Goal: Information Seeking & Learning: Learn about a topic

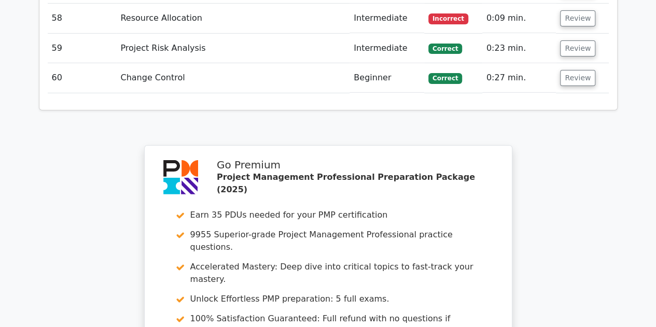
scroll to position [3875, 0]
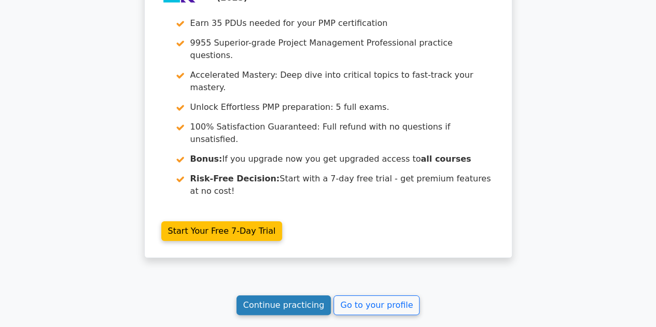
click at [309, 295] on link "Continue practicing" at bounding box center [283, 305] width 95 height 20
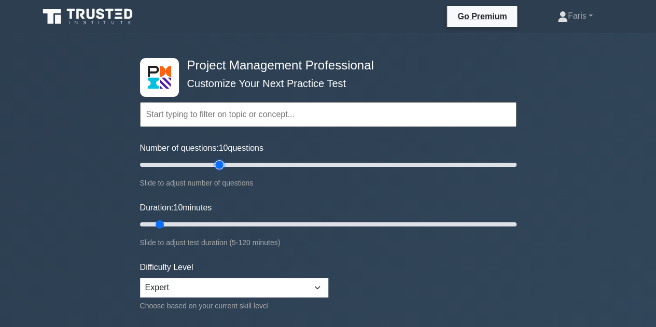
click at [221, 162] on input "Number of questions: 10 questions" at bounding box center [328, 165] width 376 height 12
type input "60"
click at [249, 161] on input "Number of questions: 45 questions" at bounding box center [328, 165] width 376 height 12
click at [239, 225] on input "Duration: 10 minutes" at bounding box center [328, 224] width 376 height 12
click at [249, 225] on input "Duration: 35 minutes" at bounding box center [328, 224] width 376 height 12
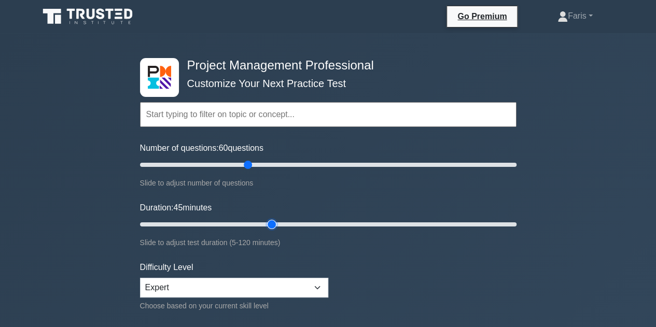
type input "45"
click at [278, 226] on input "Duration: 45 minutes" at bounding box center [328, 224] width 376 height 12
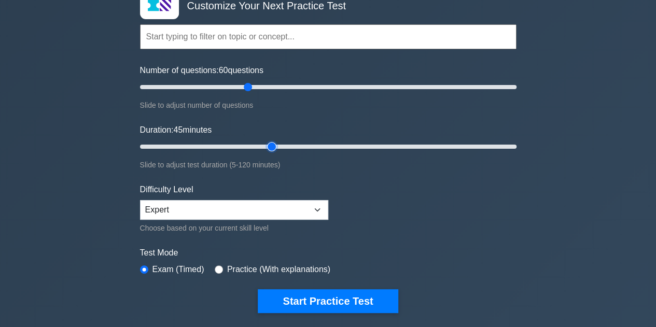
scroll to position [156, 0]
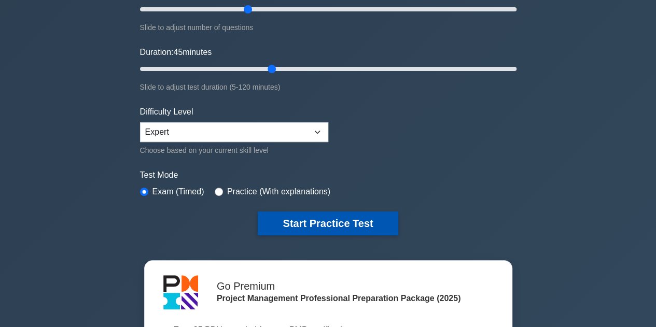
click at [361, 228] on button "Start Practice Test" at bounding box center [328, 223] width 140 height 24
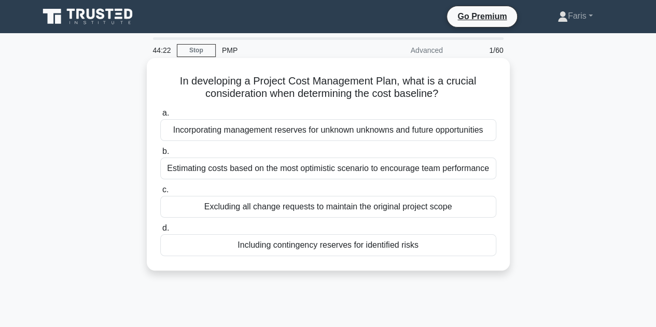
click at [293, 170] on div "Estimating costs based on the most optimistic scenario to encourage team perfor…" at bounding box center [328, 169] width 336 height 22
click at [160, 155] on input "b. Estimating costs based on the most optimistic scenario to encourage team per…" at bounding box center [160, 151] width 0 height 7
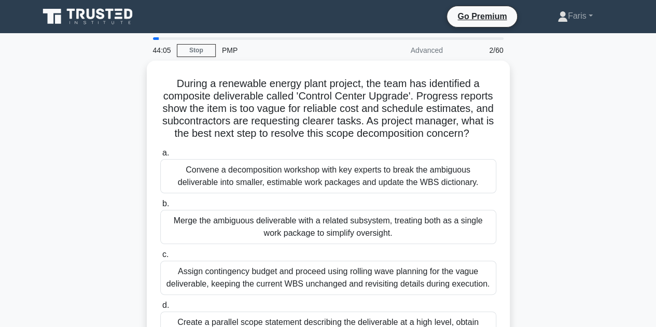
scroll to position [52, 0]
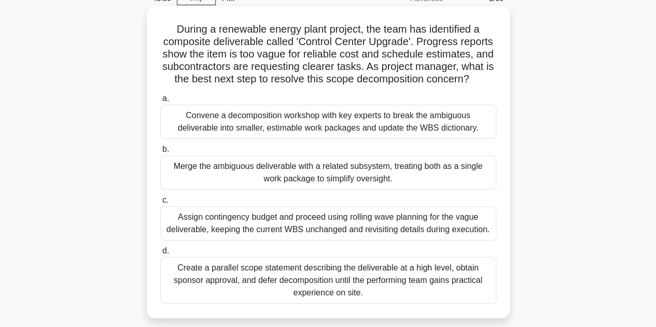
click at [270, 139] on div "Convene a decomposition workshop with key experts to break the ambiguous delive…" at bounding box center [328, 122] width 336 height 34
click at [160, 102] on input "a. Convene a decomposition workshop with key experts to break the ambiguous del…" at bounding box center [160, 98] width 0 height 7
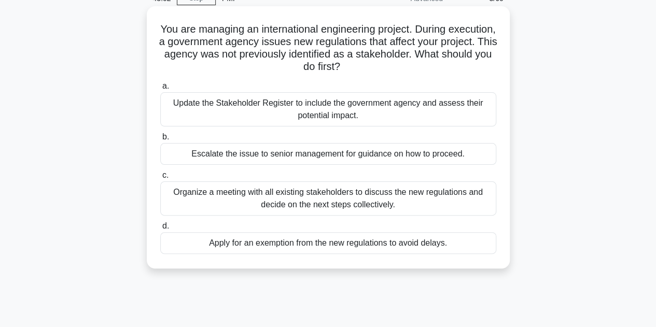
click at [303, 105] on div "Update the Stakeholder Register to include the government agency and assess the…" at bounding box center [328, 109] width 336 height 34
click at [160, 90] on input "a. Update the Stakeholder Register to include the government agency and assess …" at bounding box center [160, 86] width 0 height 7
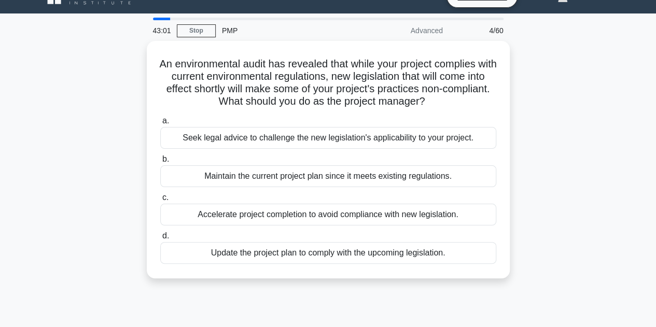
scroll to position [0, 0]
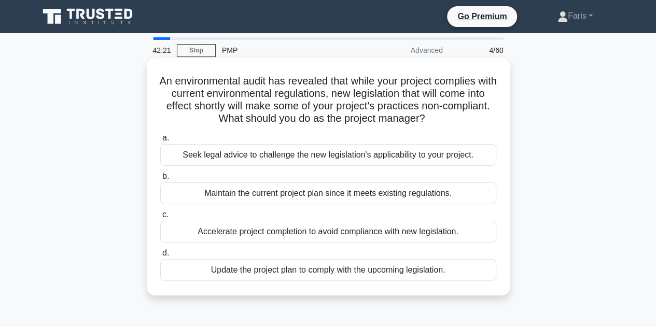
click at [298, 191] on div "Maintain the current project plan since it meets existing regulations." at bounding box center [328, 193] width 336 height 22
click at [160, 180] on input "b. Maintain the current project plan since it meets existing regulations." at bounding box center [160, 176] width 0 height 7
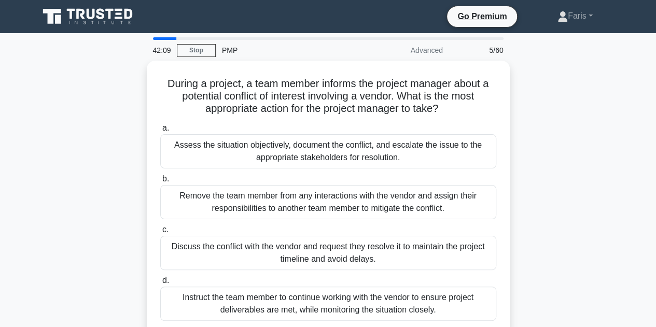
scroll to position [52, 0]
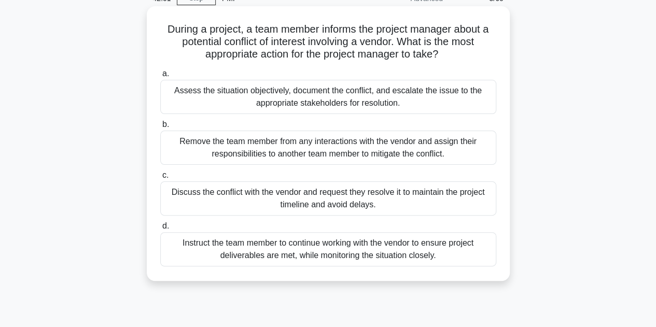
click at [265, 108] on div "Assess the situation objectively, document the conflict, and escalate the issue…" at bounding box center [328, 97] width 336 height 34
click at [160, 77] on input "a. Assess the situation objectively, document the conflict, and escalate the is…" at bounding box center [160, 73] width 0 height 7
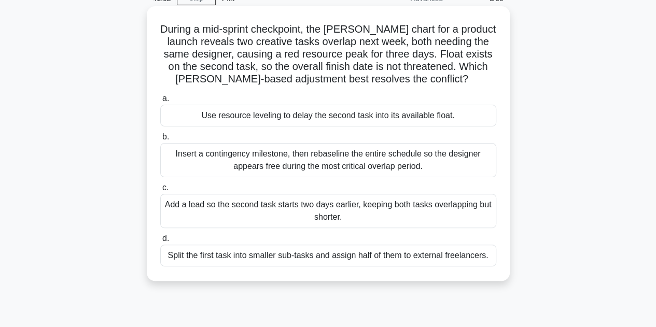
click at [196, 206] on div "Add a lead so the second task starts two days earlier, keeping both tasks overl…" at bounding box center [328, 211] width 336 height 34
click at [160, 191] on input "c. Add a lead so the second task starts two days earlier, keeping both tasks ov…" at bounding box center [160, 188] width 0 height 7
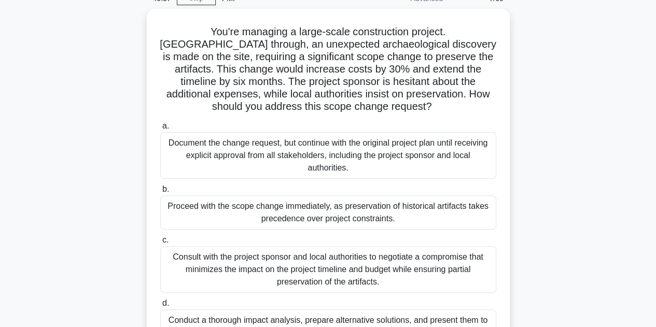
scroll to position [104, 0]
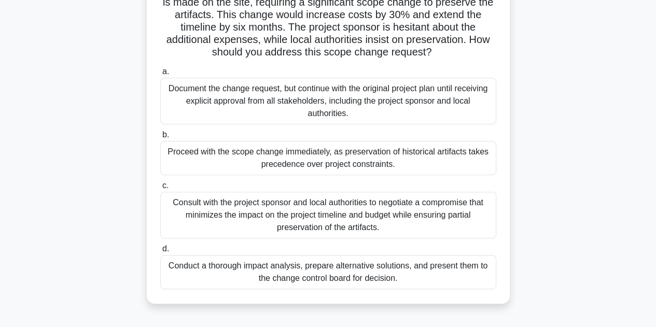
click at [359, 285] on div "Conduct a thorough impact analysis, prepare alternative solutions, and present …" at bounding box center [328, 272] width 336 height 34
click at [160, 252] on input "d. Conduct a thorough impact analysis, prepare alternative solutions, and prese…" at bounding box center [160, 249] width 0 height 7
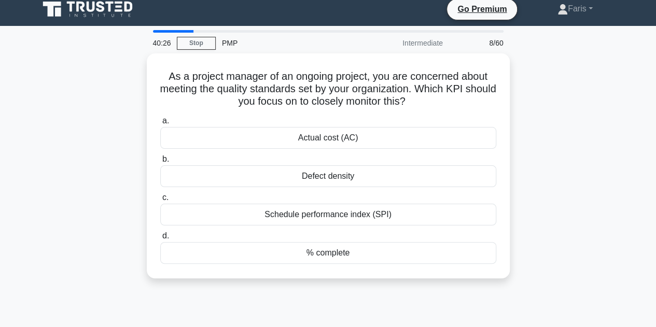
scroll to position [0, 0]
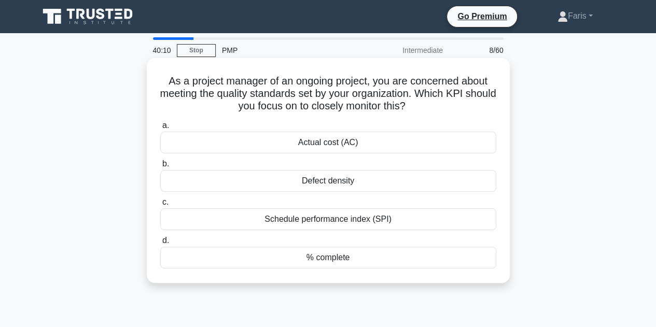
click at [348, 187] on div "Defect density" at bounding box center [328, 181] width 336 height 22
click at [160, 167] on input "b. Defect density" at bounding box center [160, 164] width 0 height 7
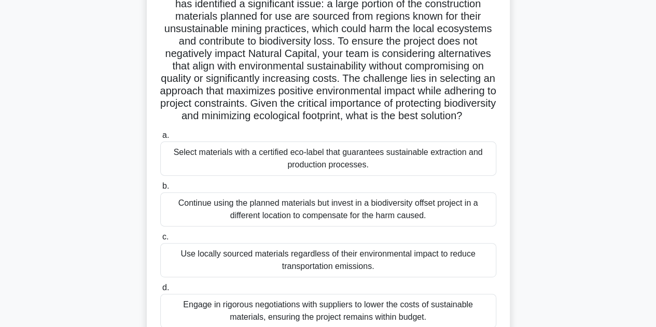
scroll to position [156, 0]
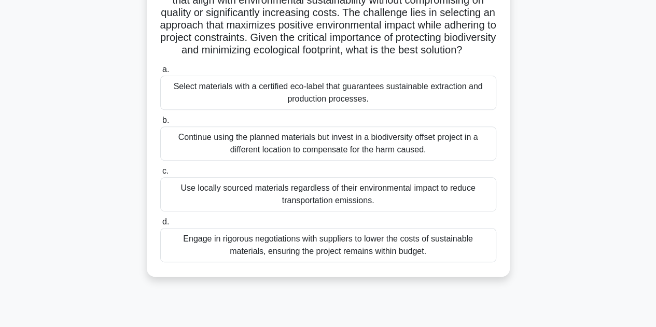
click at [305, 110] on div "Select materials with a certified eco-label that guarantees sustainable extract…" at bounding box center [328, 93] width 336 height 34
click at [160, 73] on input "a. Select materials with a certified eco-label that guarantees sustainable extr…" at bounding box center [160, 69] width 0 height 7
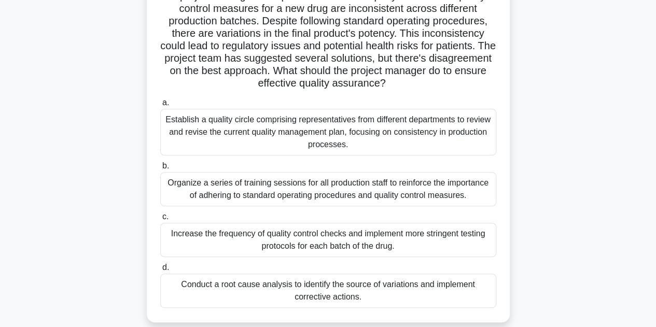
scroll to position [104, 0]
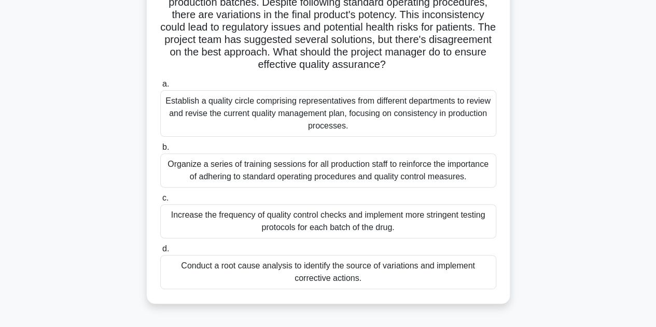
click at [304, 276] on div "Conduct a root cause analysis to identify the source of variations and implemen…" at bounding box center [328, 272] width 336 height 34
click at [160, 252] on input "d. Conduct a root cause analysis to identify the source of variations and imple…" at bounding box center [160, 249] width 0 height 7
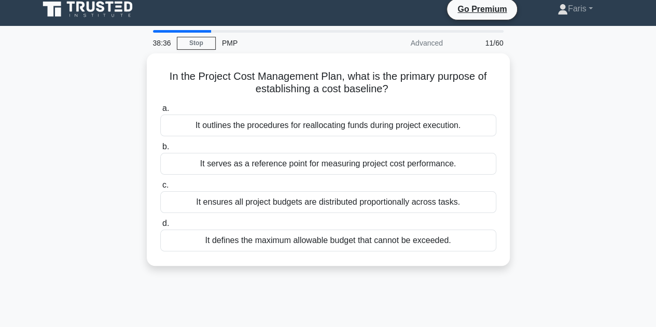
scroll to position [0, 0]
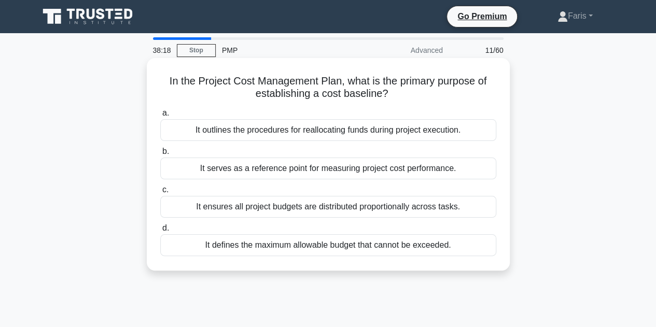
click at [370, 170] on div "It serves as a reference point for measuring project cost performance." at bounding box center [328, 169] width 336 height 22
click at [160, 155] on input "b. It serves as a reference point for measuring project cost performance." at bounding box center [160, 151] width 0 height 7
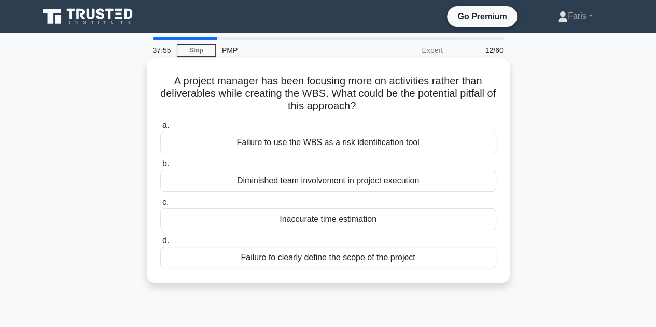
click at [306, 256] on div "Failure to clearly define the scope of the project" at bounding box center [328, 258] width 336 height 22
click at [160, 244] on input "d. Failure to clearly define the scope of the project" at bounding box center [160, 240] width 0 height 7
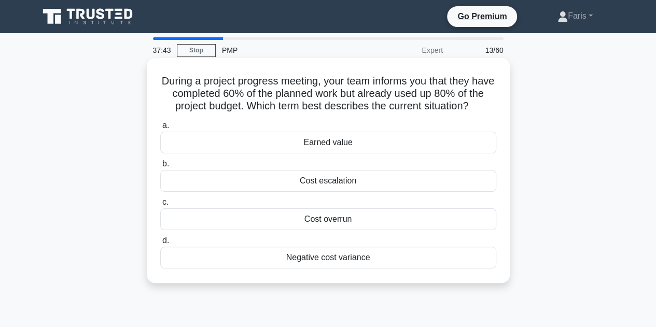
click at [299, 224] on div "Cost overrun" at bounding box center [328, 219] width 336 height 22
click at [160, 206] on input "c. Cost overrun" at bounding box center [160, 202] width 0 height 7
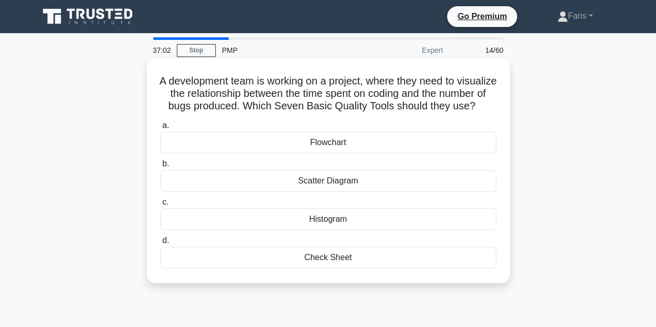
click at [344, 269] on div "Check Sheet" at bounding box center [328, 258] width 336 height 22
click at [160, 244] on input "d. Check Sheet" at bounding box center [160, 240] width 0 height 7
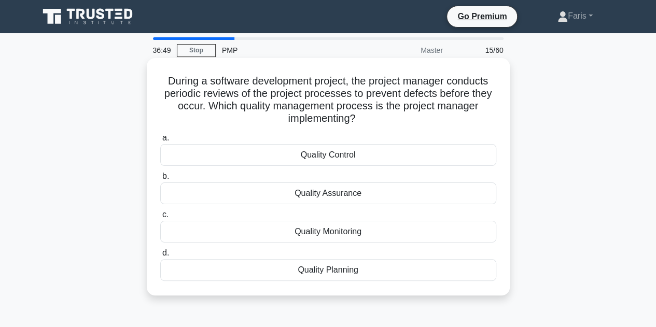
click at [351, 159] on div "Quality Control" at bounding box center [328, 155] width 336 height 22
click at [160, 142] on input "a. Quality Control" at bounding box center [160, 138] width 0 height 7
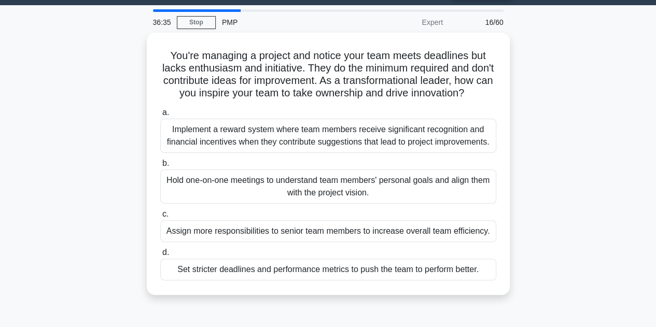
scroll to position [52, 0]
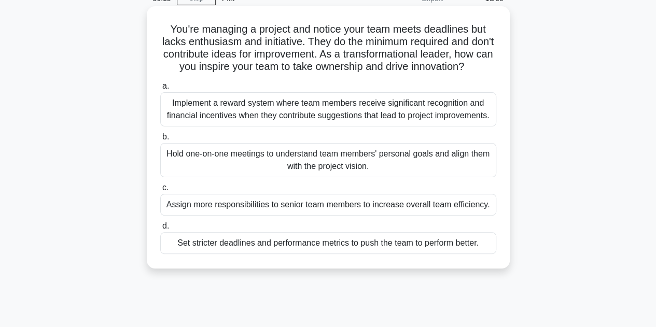
click at [279, 126] on div "Implement a reward system where team members receive significant recognition an…" at bounding box center [328, 109] width 336 height 34
click at [160, 90] on input "a. Implement a reward system where team members receive significant recognition…" at bounding box center [160, 86] width 0 height 7
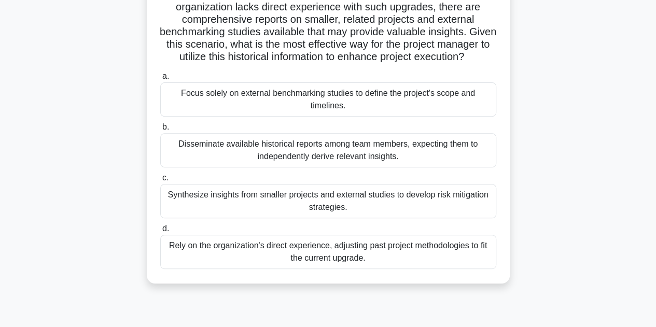
scroll to position [156, 0]
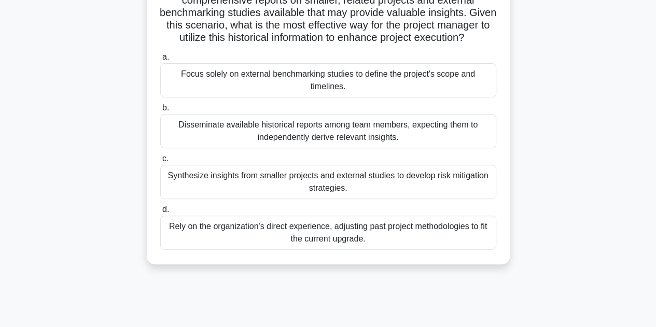
click at [215, 199] on div "Synthesize insights from smaller projects and external studies to develop risk …" at bounding box center [328, 182] width 336 height 34
click at [160, 162] on input "c. Synthesize insights from smaller projects and external studies to develop ri…" at bounding box center [160, 159] width 0 height 7
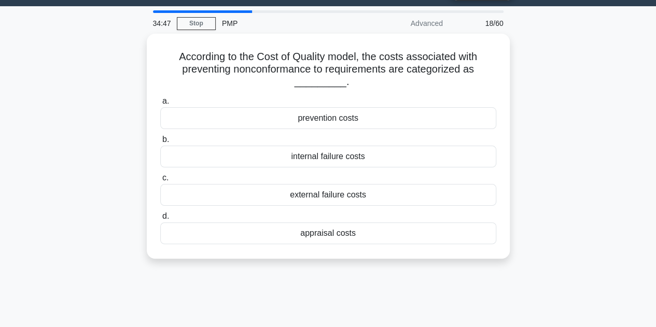
scroll to position [0, 0]
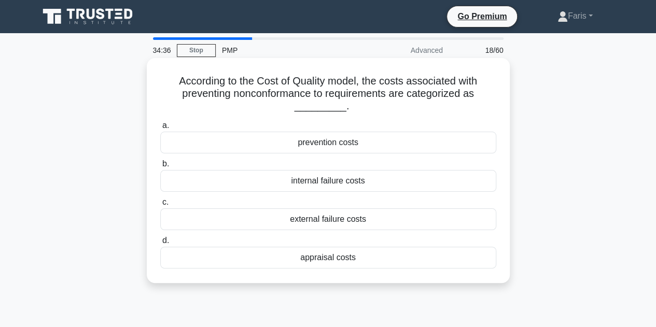
click at [355, 148] on div "prevention costs" at bounding box center [328, 143] width 336 height 22
click at [160, 129] on input "a. prevention costs" at bounding box center [160, 125] width 0 height 7
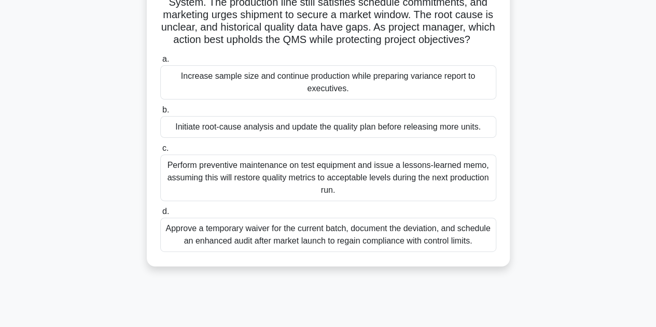
scroll to position [52, 0]
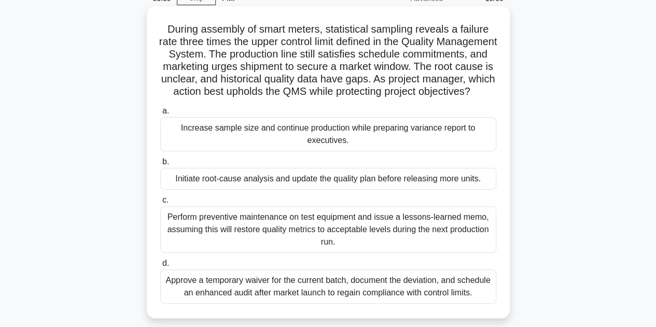
click at [289, 190] on div "Initiate root-cause analysis and update the quality plan before releasing more …" at bounding box center [328, 179] width 336 height 22
click at [160, 165] on input "b. Initiate root-cause analysis and update the quality plan before releasing mo…" at bounding box center [160, 162] width 0 height 7
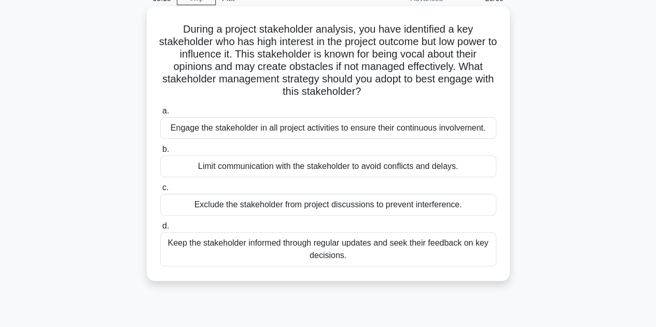
click at [297, 250] on div "Keep the stakeholder informed through regular updates and seek their feedback o…" at bounding box center [328, 249] width 336 height 34
click at [160, 230] on input "d. Keep the stakeholder informed through regular updates and seek their feedbac…" at bounding box center [160, 226] width 0 height 7
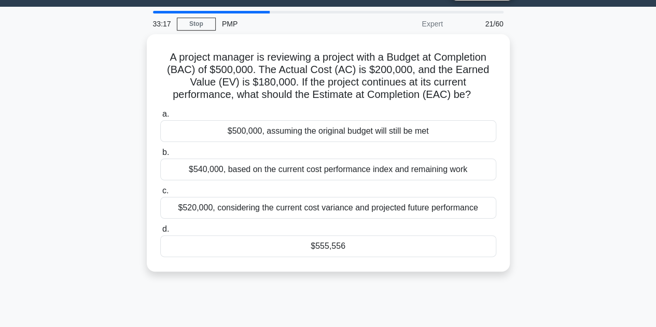
scroll to position [0, 0]
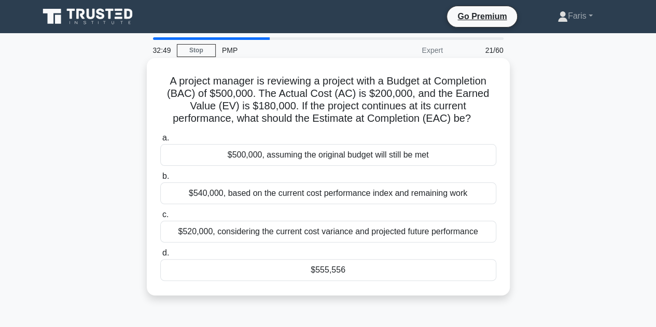
click at [279, 191] on div "$540,000, based on the current cost performance index and remaining work" at bounding box center [328, 193] width 336 height 22
click at [160, 180] on input "b. $540,000, based on the current cost performance index and remaining work" at bounding box center [160, 176] width 0 height 7
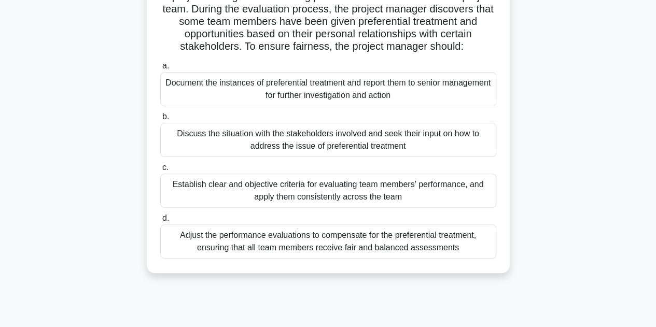
scroll to position [104, 0]
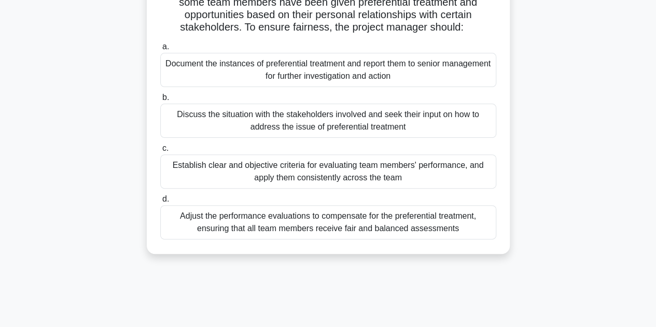
click at [241, 176] on div "Establish clear and objective criteria for evaluating team members' performance…" at bounding box center [328, 171] width 336 height 34
click at [160, 152] on input "c. Establish clear and objective criteria for evaluating team members' performa…" at bounding box center [160, 148] width 0 height 7
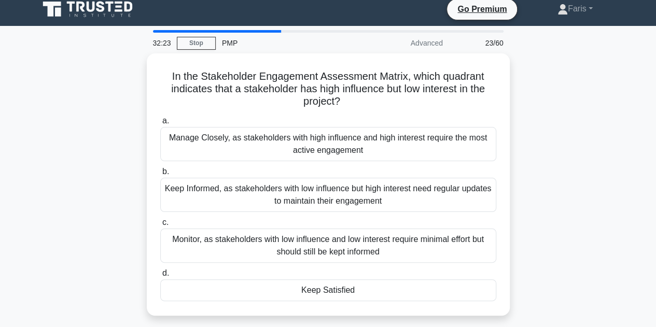
scroll to position [0, 0]
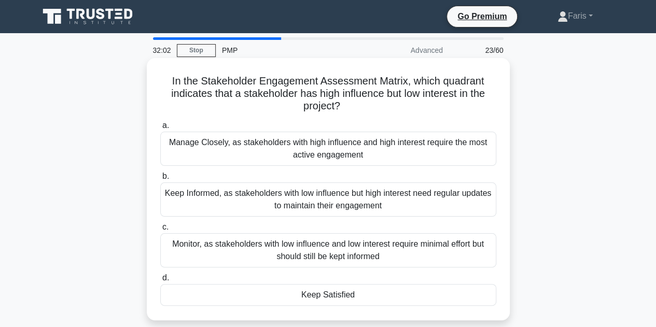
click at [258, 205] on div "Keep Informed, as stakeholders with low influence but high interest need regula…" at bounding box center [328, 199] width 336 height 34
click at [160, 180] on input "b. Keep Informed, as stakeholders with low influence but high interest need reg…" at bounding box center [160, 176] width 0 height 7
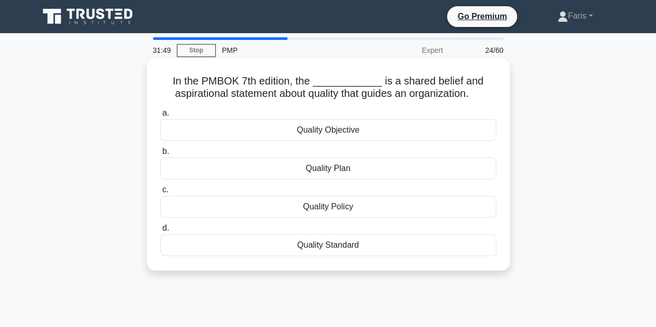
click at [362, 206] on div "Quality Policy" at bounding box center [328, 207] width 336 height 22
click at [160, 193] on input "c. Quality Policy" at bounding box center [160, 190] width 0 height 7
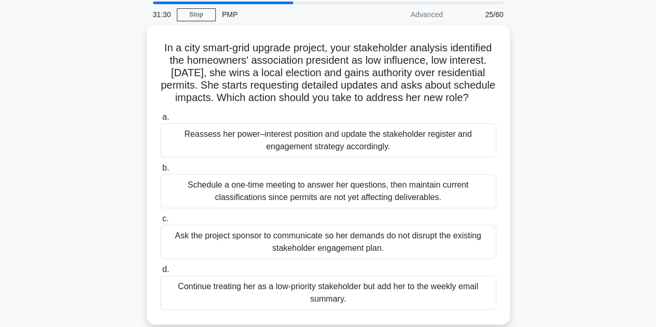
scroll to position [52, 0]
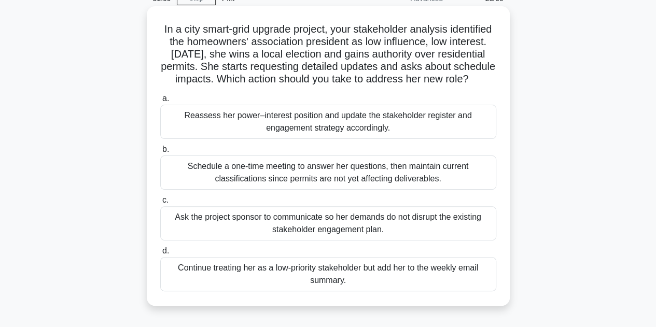
click at [311, 139] on div "Reassess her power–interest position and update the stakeholder register and en…" at bounding box center [328, 122] width 336 height 34
click at [160, 102] on input "a. Reassess her power–interest position and update the stakeholder register and…" at bounding box center [160, 98] width 0 height 7
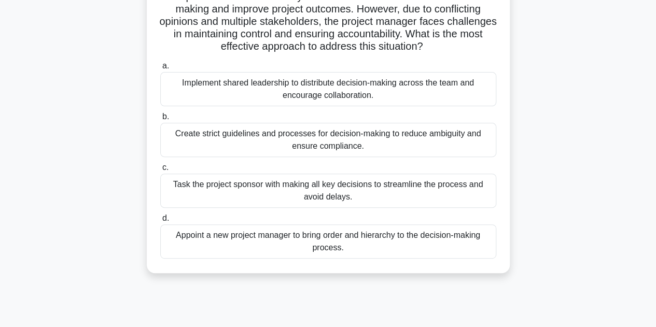
scroll to position [104, 0]
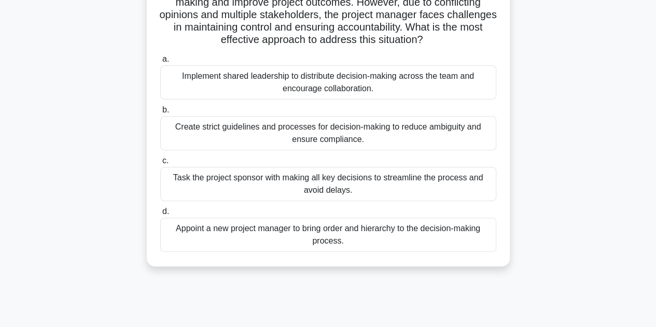
click at [306, 97] on div "Implement shared leadership to distribute decision-making across the team and e…" at bounding box center [328, 82] width 336 height 34
click at [160, 63] on input "a. Implement shared leadership to distribute decision-making across the team an…" at bounding box center [160, 59] width 0 height 7
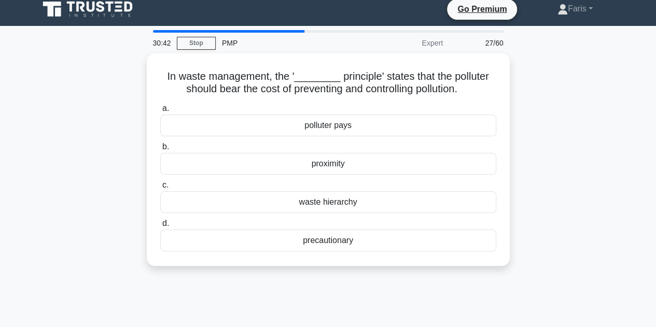
scroll to position [0, 0]
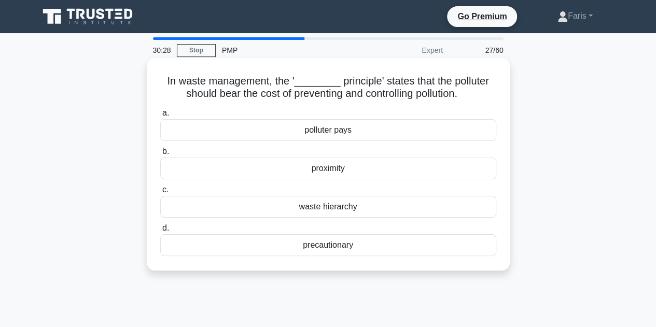
click at [296, 210] on div "waste hierarchy" at bounding box center [328, 207] width 336 height 22
click at [160, 193] on input "c. waste hierarchy" at bounding box center [160, 190] width 0 height 7
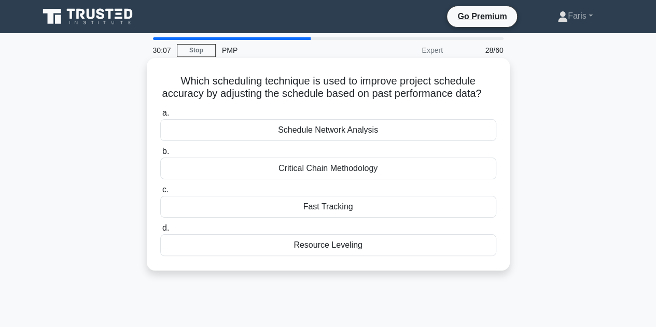
click at [314, 141] on div "Schedule Network Analysis" at bounding box center [328, 130] width 336 height 22
click at [160, 117] on input "a. Schedule Network Analysis" at bounding box center [160, 113] width 0 height 7
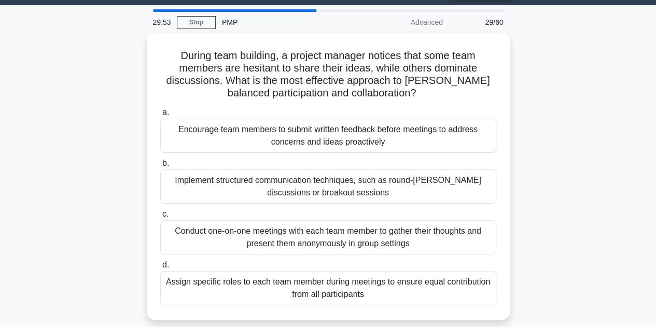
scroll to position [52, 0]
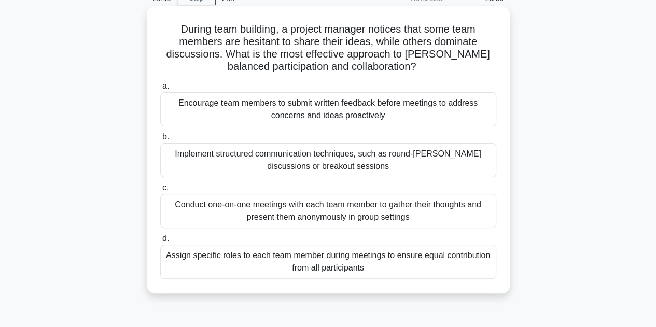
click at [305, 171] on div "Implement structured communication techniques, such as round-robin discussions …" at bounding box center [328, 160] width 336 height 34
click at [160, 140] on input "b. Implement structured communication techniques, such as round-robin discussio…" at bounding box center [160, 137] width 0 height 7
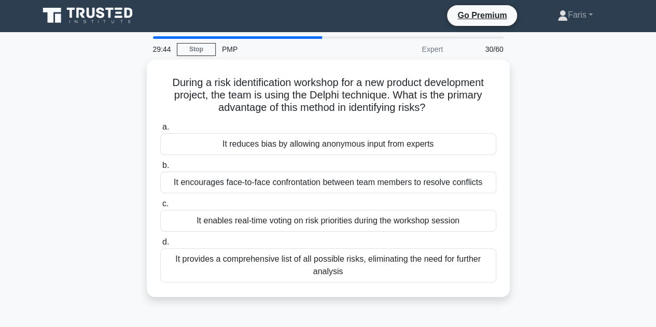
scroll to position [0, 0]
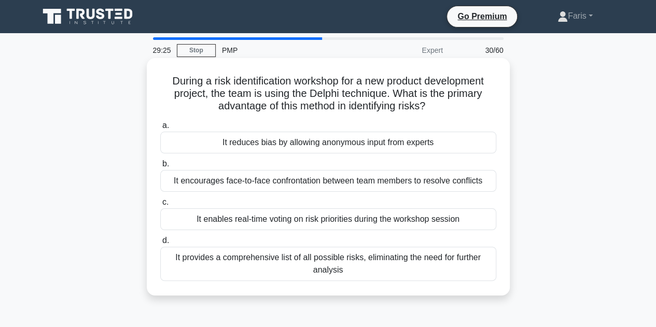
click at [206, 224] on div "It enables real-time voting on risk priorities during the workshop session" at bounding box center [328, 219] width 336 height 22
click at [160, 206] on input "c. It enables real-time voting on risk priorities during the workshop session" at bounding box center [160, 202] width 0 height 7
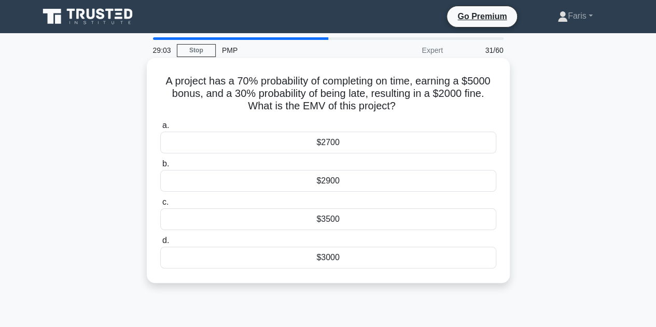
click at [316, 261] on div "$3000" at bounding box center [328, 258] width 336 height 22
click at [160, 244] on input "d. $3000" at bounding box center [160, 240] width 0 height 7
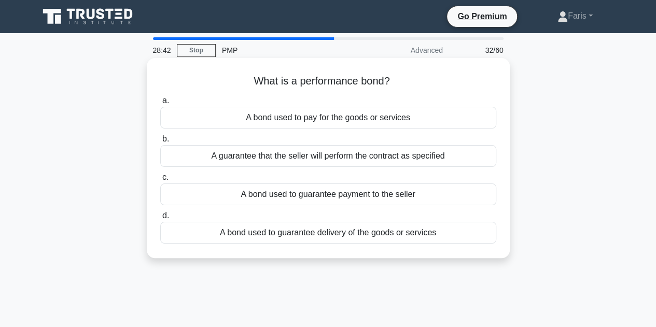
click at [222, 230] on div "A bond used to guarantee delivery of the goods or services" at bounding box center [328, 233] width 336 height 22
click at [160, 219] on input "d. A bond used to guarantee delivery of the goods or services" at bounding box center [160, 216] width 0 height 7
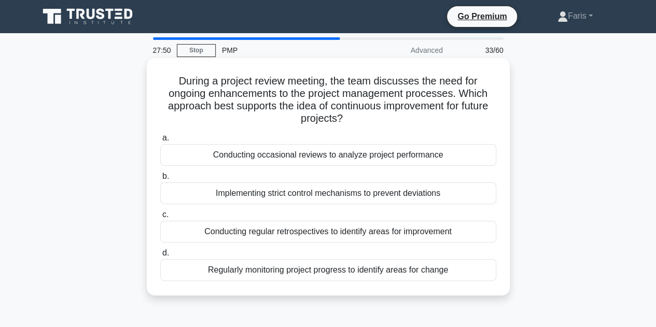
click at [244, 274] on div "Regularly monitoring project progress to identify areas for change" at bounding box center [328, 270] width 336 height 22
click at [160, 257] on input "d. Regularly monitoring project progress to identify areas for change" at bounding box center [160, 253] width 0 height 7
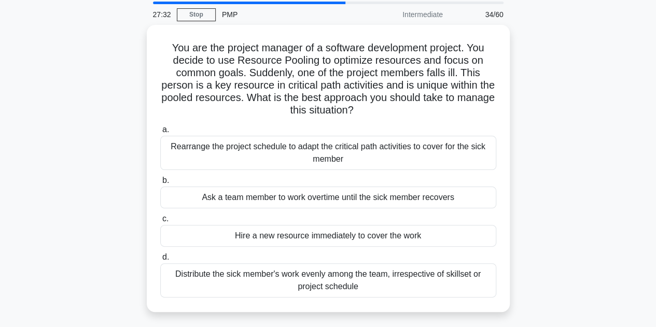
scroll to position [52, 0]
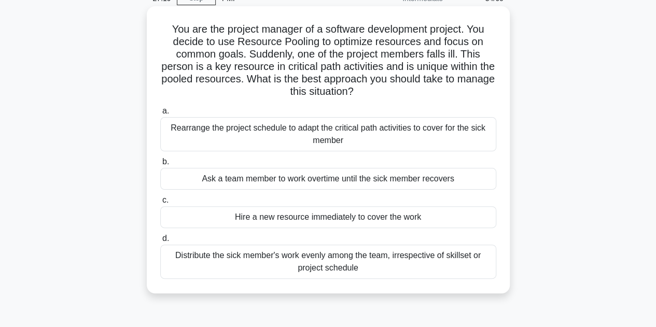
click at [267, 217] on div "Hire a new resource immediately to cover the work" at bounding box center [328, 217] width 336 height 22
click at [160, 204] on input "c. Hire a new resource immediately to cover the work" at bounding box center [160, 200] width 0 height 7
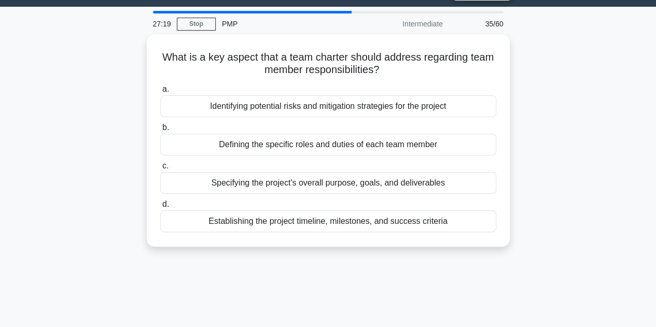
scroll to position [0, 0]
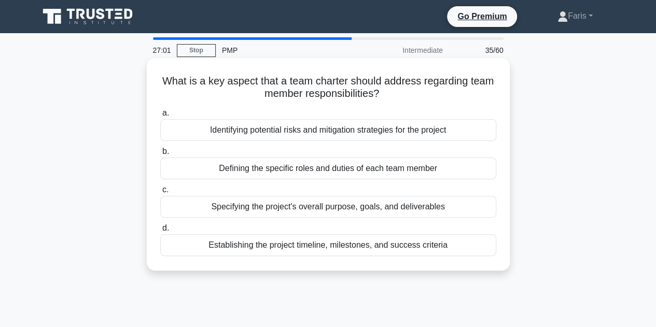
click at [301, 168] on div "Defining the specific roles and duties of each team member" at bounding box center [328, 169] width 336 height 22
click at [160, 155] on input "b. Defining the specific roles and duties of each team member" at bounding box center [160, 151] width 0 height 7
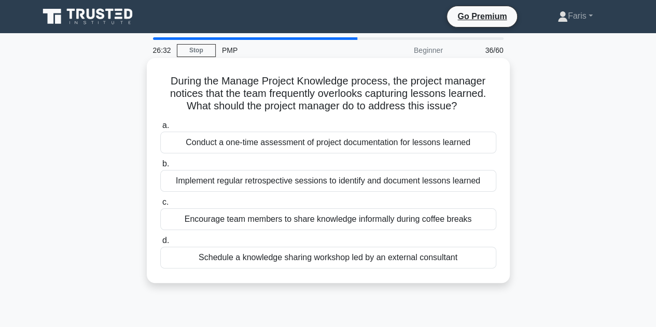
click at [307, 186] on div "Implement regular retrospective sessions to identify and document lessons learn…" at bounding box center [328, 181] width 336 height 22
click at [160, 167] on input "b. Implement regular retrospective sessions to identify and document lessons le…" at bounding box center [160, 164] width 0 height 7
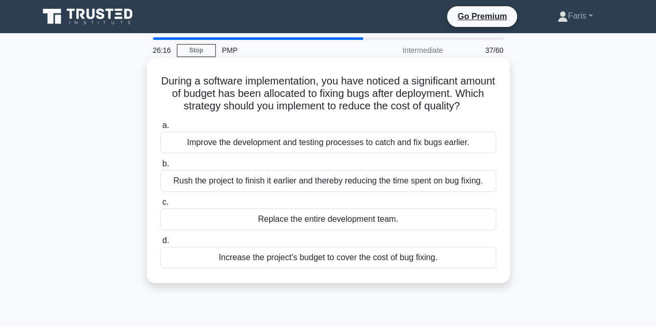
click at [387, 149] on div "Improve the development and testing processes to catch and fix bugs earlier." at bounding box center [328, 143] width 336 height 22
click at [160, 129] on input "a. Improve the development and testing processes to catch and fix bugs earlier." at bounding box center [160, 125] width 0 height 7
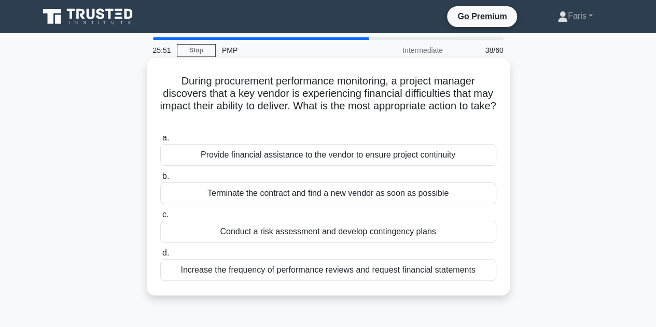
click at [326, 237] on div "Conduct a risk assessment and develop contingency plans" at bounding box center [328, 232] width 336 height 22
click at [160, 218] on input "c. Conduct a risk assessment and develop contingency plans" at bounding box center [160, 214] width 0 height 7
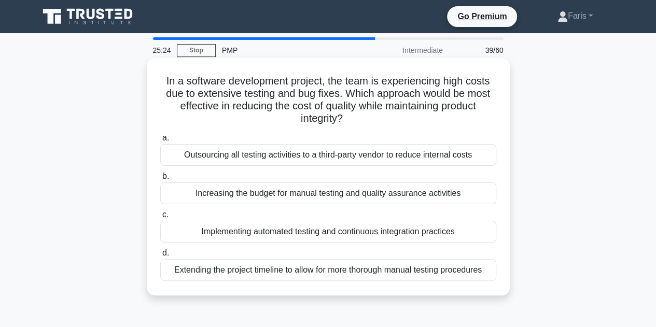
click at [280, 159] on div "Outsourcing all testing activities to a third-party vendor to reduce internal c…" at bounding box center [328, 155] width 336 height 22
click at [160, 142] on input "a. Outsourcing all testing activities to a third-party vendor to reduce interna…" at bounding box center [160, 138] width 0 height 7
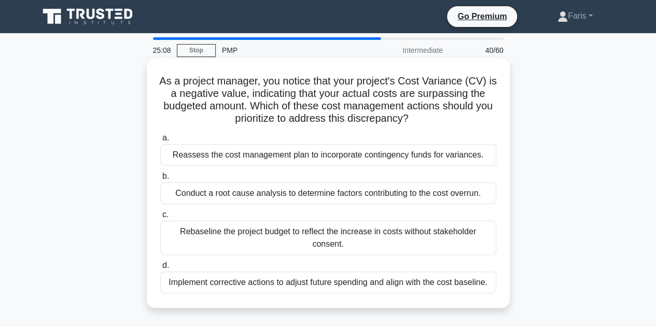
click at [256, 195] on div "Conduct a root cause analysis to determine factors contributing to the cost ove…" at bounding box center [328, 193] width 336 height 22
click at [160, 180] on input "b. Conduct a root cause analysis to determine factors contributing to the cost …" at bounding box center [160, 176] width 0 height 7
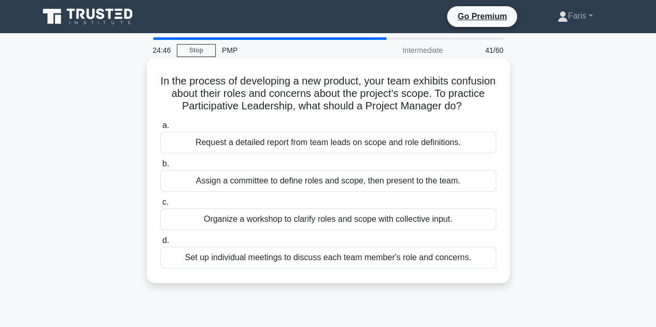
click at [227, 230] on div "Organize a workshop to clarify roles and scope with collective input." at bounding box center [328, 219] width 336 height 22
click at [160, 206] on input "c. Organize a workshop to clarify roles and scope with collective input." at bounding box center [160, 202] width 0 height 7
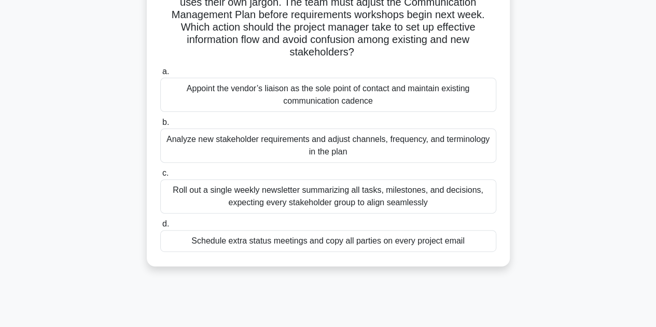
scroll to position [52, 0]
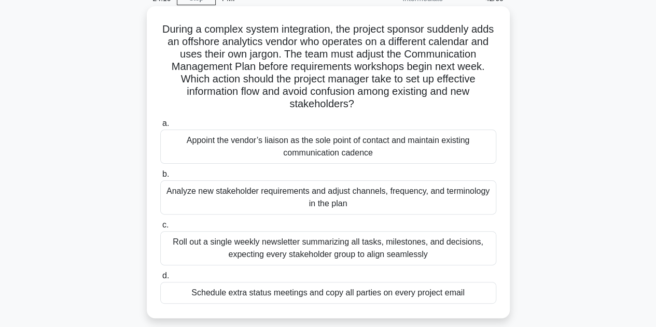
click at [196, 195] on div "Analyze new stakeholder requirements and adjust channels, frequency, and termin…" at bounding box center [328, 197] width 336 height 34
click at [160, 178] on input "b. Analyze new stakeholder requirements and adjust channels, frequency, and ter…" at bounding box center [160, 174] width 0 height 7
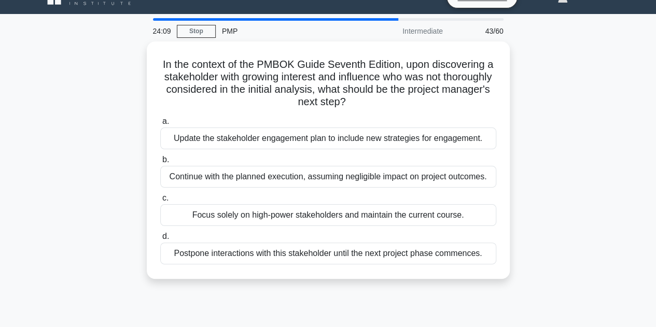
scroll to position [0, 0]
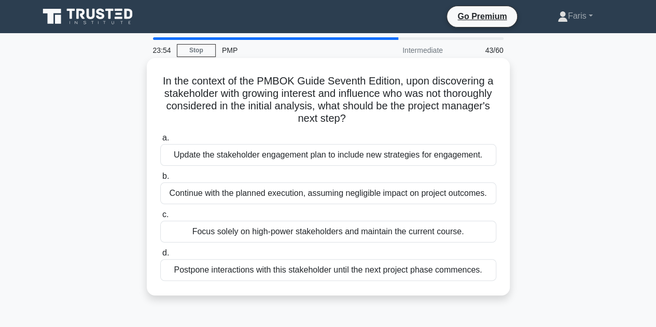
click at [215, 157] on div "Update the stakeholder engagement plan to include new strategies for engagement." at bounding box center [328, 155] width 336 height 22
click at [160, 142] on input "a. Update the stakeholder engagement plan to include new strategies for engagem…" at bounding box center [160, 138] width 0 height 7
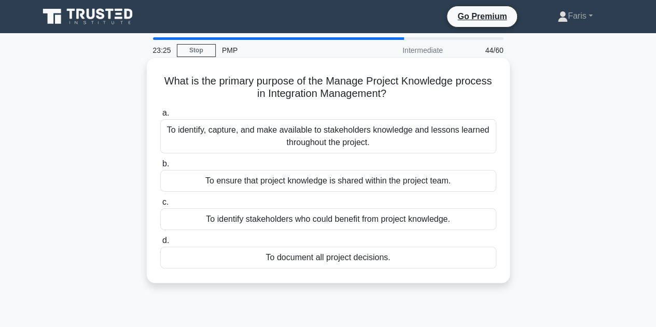
click at [259, 133] on div "To identify, capture, and make available to stakeholders knowledge and lessons …" at bounding box center [328, 136] width 336 height 34
click at [160, 117] on input "a. To identify, capture, and make available to stakeholders knowledge and lesso…" at bounding box center [160, 113] width 0 height 7
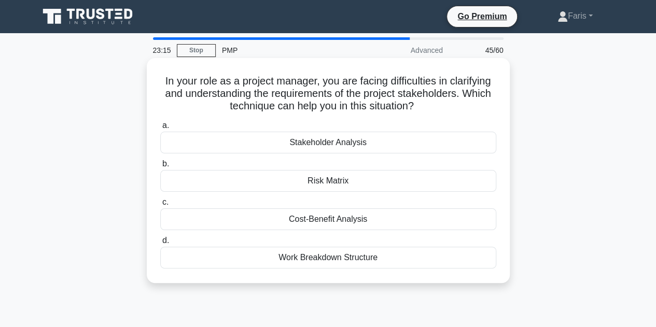
click at [282, 138] on div "Stakeholder Analysis" at bounding box center [328, 143] width 336 height 22
click at [160, 129] on input "a. Stakeholder Analysis" at bounding box center [160, 125] width 0 height 7
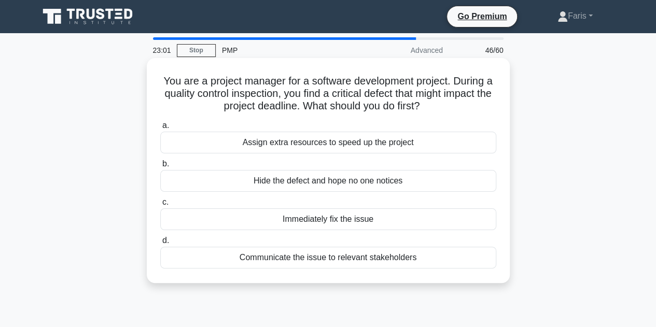
click at [373, 262] on div "Communicate the issue to relevant stakeholders" at bounding box center [328, 258] width 336 height 22
click at [160, 244] on input "d. Communicate the issue to relevant stakeholders" at bounding box center [160, 240] width 0 height 7
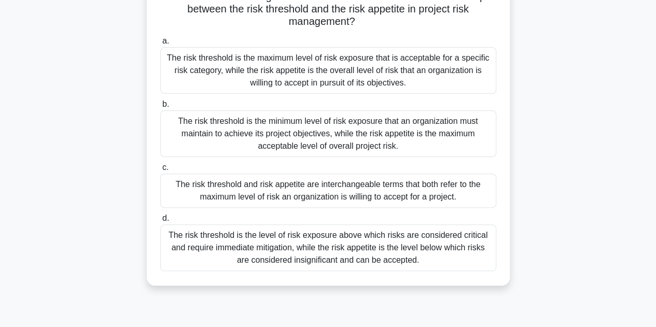
scroll to position [104, 0]
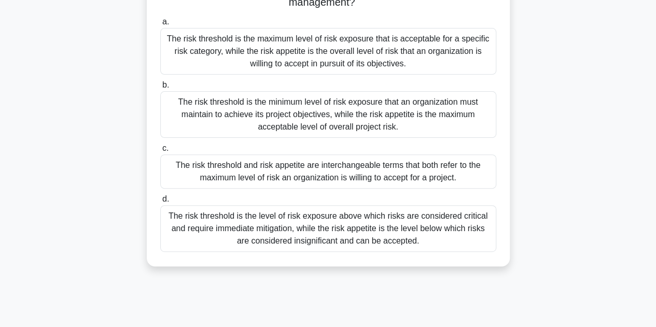
click at [287, 246] on div "The risk threshold is the level of risk exposure above which risks are consider…" at bounding box center [328, 228] width 336 height 47
click at [160, 203] on input "d. The risk threshold is the level of risk exposure above which risks are consi…" at bounding box center [160, 199] width 0 height 7
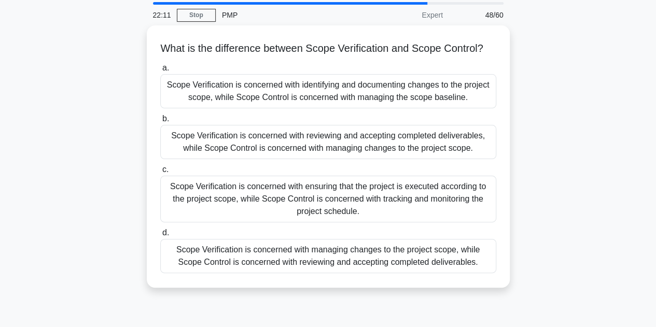
scroll to position [52, 0]
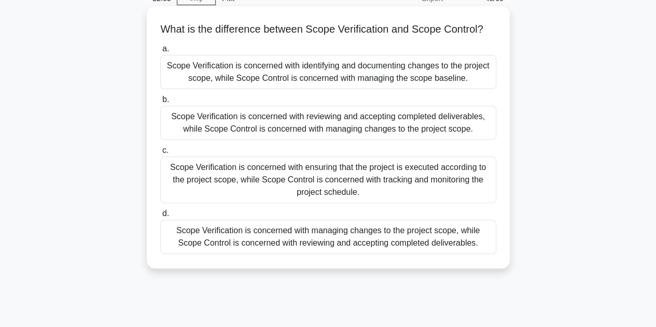
click at [263, 140] on div "Scope Verification is concerned with reviewing and accepting completed delivera…" at bounding box center [328, 123] width 336 height 34
click at [160, 103] on input "b. Scope Verification is concerned with reviewing and accepting completed deliv…" at bounding box center [160, 99] width 0 height 7
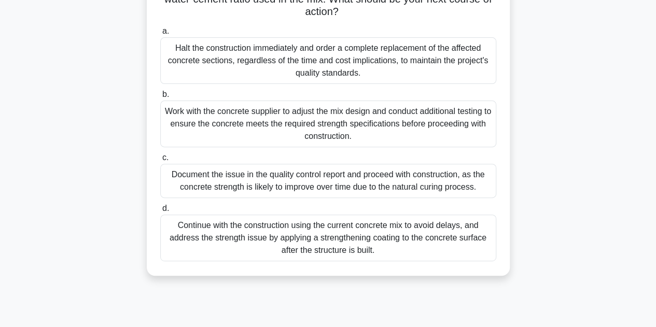
scroll to position [104, 0]
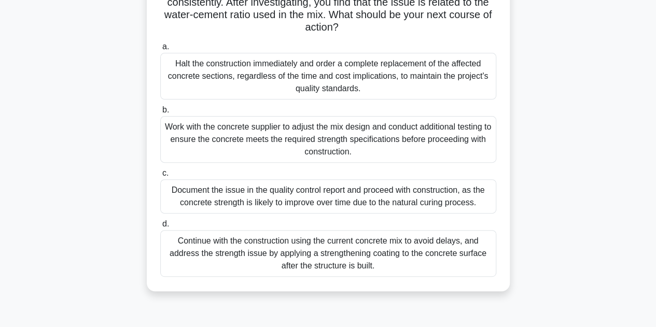
click at [246, 131] on div "Work with the concrete supplier to adjust the mix design and conduct additional…" at bounding box center [328, 139] width 336 height 47
click at [160, 114] on input "b. Work with the concrete supplier to adjust the mix design and conduct additio…" at bounding box center [160, 110] width 0 height 7
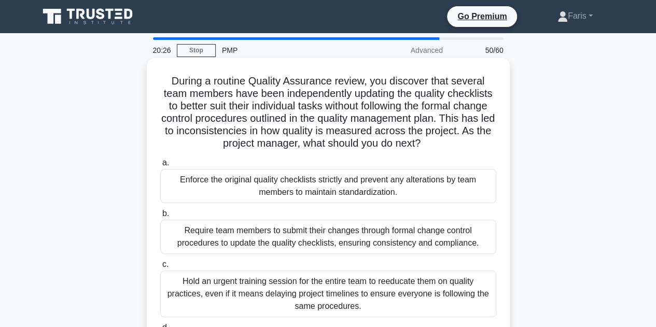
scroll to position [52, 0]
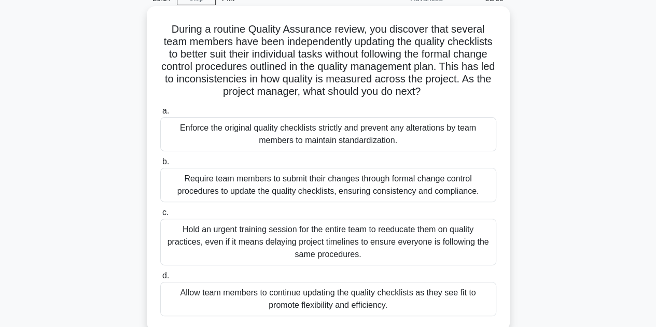
click at [261, 232] on div "Hold an urgent training session for the entire team to reeducate them on qualit…" at bounding box center [328, 242] width 336 height 47
click at [160, 216] on input "c. Hold an urgent training session for the entire team to reeducate them on qua…" at bounding box center [160, 212] width 0 height 7
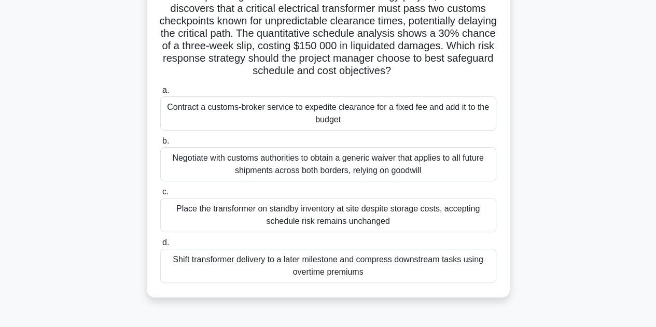
scroll to position [104, 0]
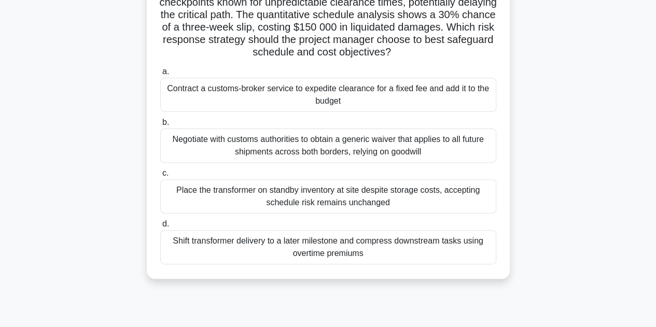
click at [267, 103] on div "Contract a customs-broker service to expedite clearance for a fixed fee and add…" at bounding box center [328, 95] width 336 height 34
click at [160, 75] on input "a. Contract a customs-broker service to expedite clearance for a fixed fee and …" at bounding box center [160, 71] width 0 height 7
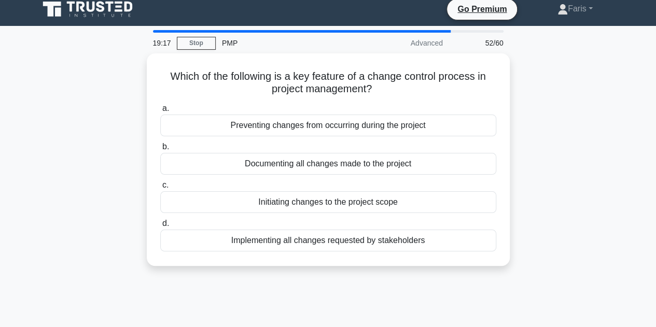
scroll to position [0, 0]
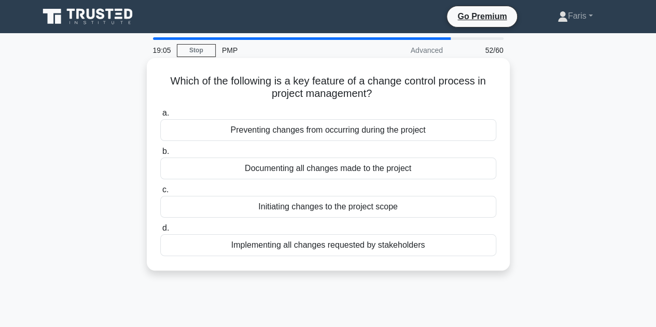
click at [290, 202] on div "Initiating changes to the project scope" at bounding box center [328, 207] width 336 height 22
click at [160, 193] on input "c. Initiating changes to the project scope" at bounding box center [160, 190] width 0 height 7
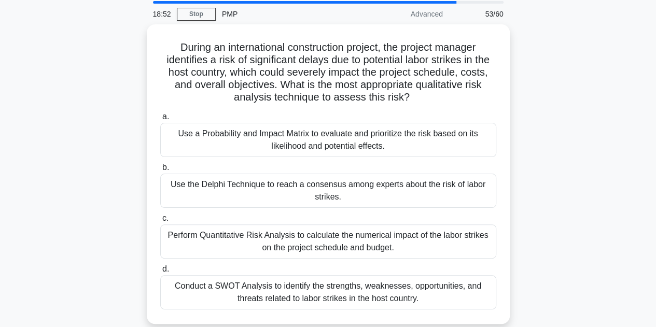
scroll to position [52, 0]
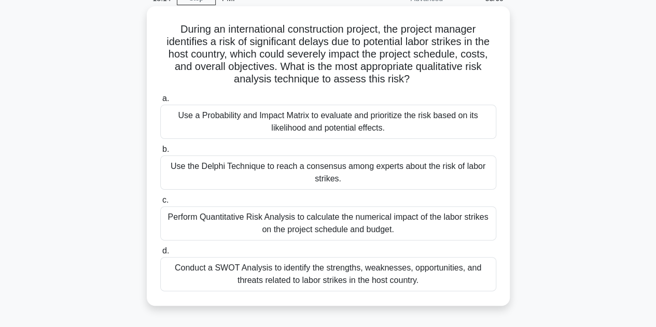
click at [369, 284] on div "Conduct a SWOT Analysis to identify the strengths, weaknesses, opportunities, a…" at bounding box center [328, 274] width 336 height 34
click at [160, 255] on input "d. Conduct a SWOT Analysis to identify the strengths, weaknesses, opportunities…" at bounding box center [160, 251] width 0 height 7
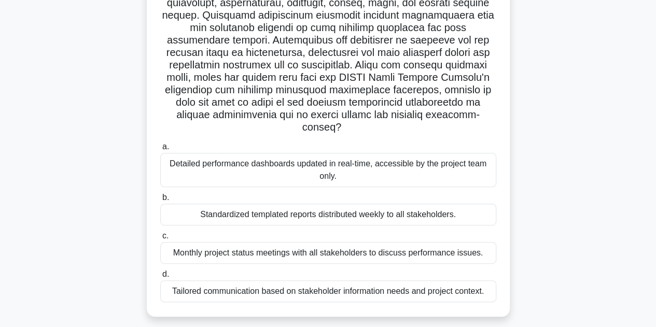
scroll to position [207, 0]
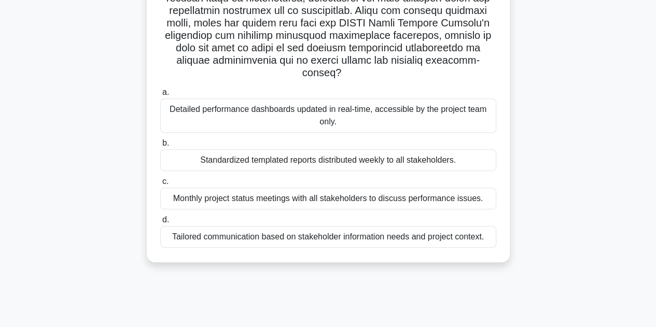
click at [427, 241] on div "Tailored communication based on stakeholder information needs and project conte…" at bounding box center [328, 237] width 336 height 22
click at [160, 223] on input "d. Tailored communication based on stakeholder information needs and project co…" at bounding box center [160, 220] width 0 height 7
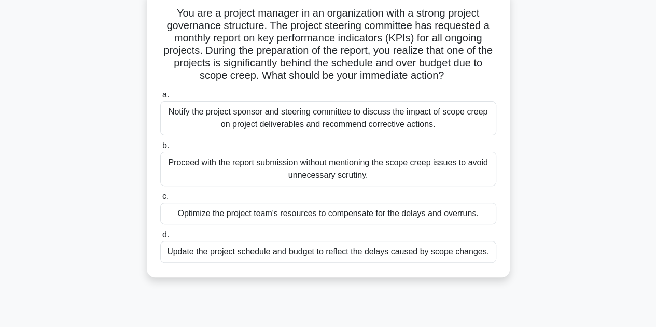
scroll to position [104, 0]
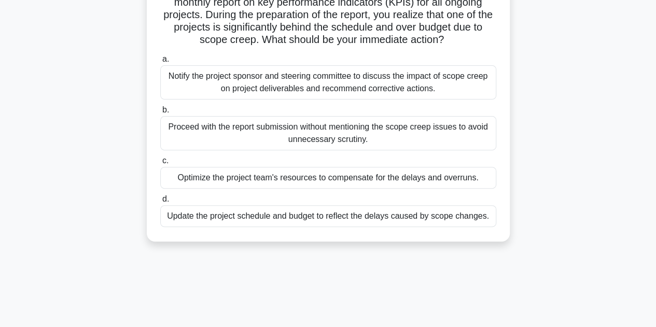
click at [220, 77] on div "Notify the project sponsor and steering committee to discuss the impact of scop…" at bounding box center [328, 82] width 336 height 34
click at [160, 63] on input "a. Notify the project sponsor and steering committee to discuss the impact of s…" at bounding box center [160, 59] width 0 height 7
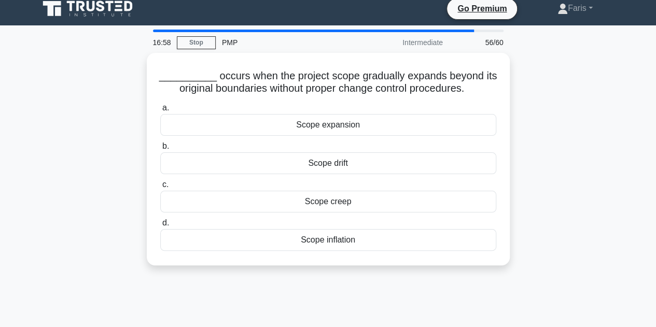
scroll to position [0, 0]
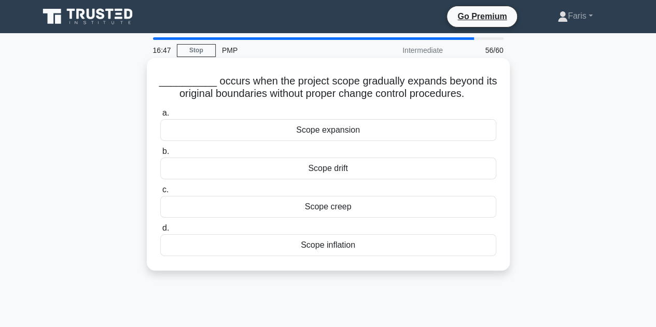
click at [376, 173] on div "Scope drift" at bounding box center [328, 169] width 336 height 22
click at [160, 155] on input "b. Scope drift" at bounding box center [160, 151] width 0 height 7
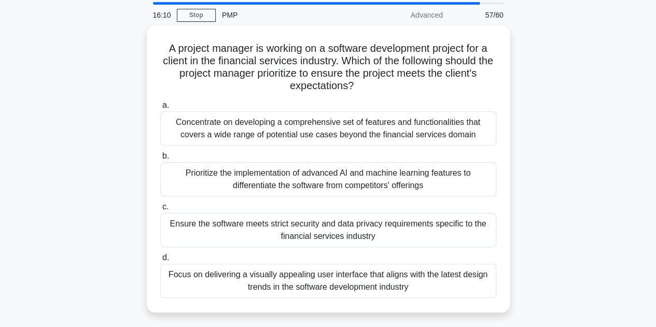
scroll to position [52, 0]
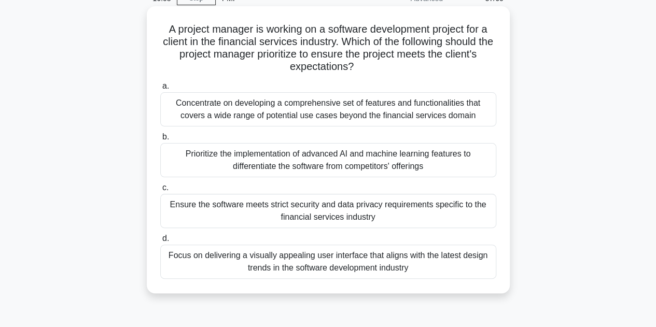
click at [404, 217] on div "Ensure the software meets strict security and data privacy requirements specifi…" at bounding box center [328, 211] width 336 height 34
click at [160, 191] on input "c. Ensure the software meets strict security and data privacy requirements spec…" at bounding box center [160, 188] width 0 height 7
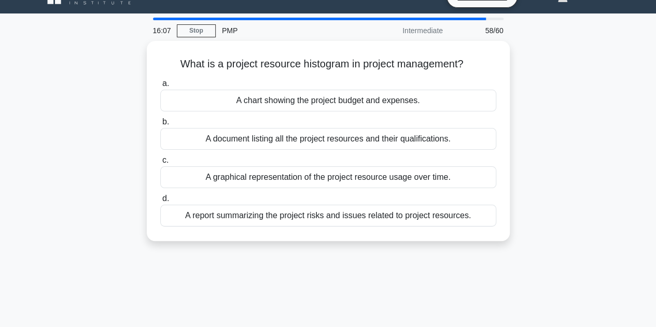
scroll to position [0, 0]
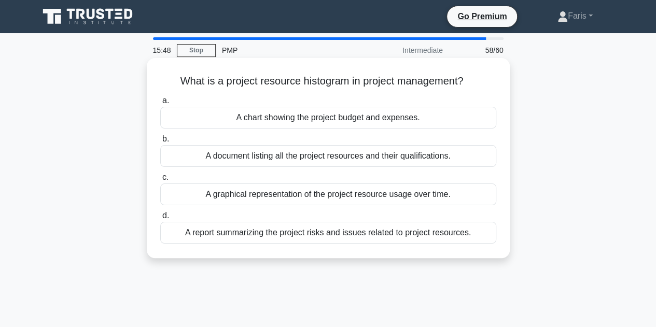
click at [265, 199] on div "A graphical representation of the project resource usage over time." at bounding box center [328, 195] width 336 height 22
click at [160, 181] on input "c. A graphical representation of the project resource usage over time." at bounding box center [160, 177] width 0 height 7
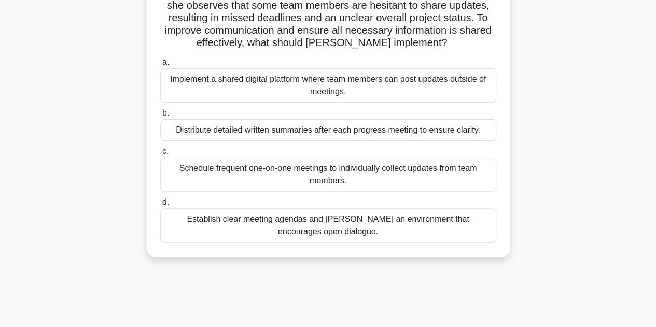
scroll to position [104, 0]
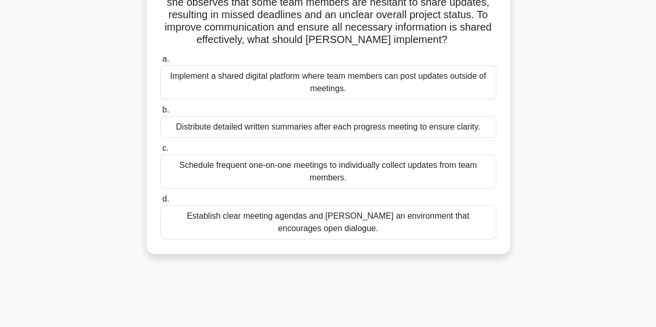
click at [375, 88] on div "Implement a shared digital platform where team members can post updates outside…" at bounding box center [328, 82] width 336 height 34
click at [160, 63] on input "a. Implement a shared digital platform where team members can post updates outs…" at bounding box center [160, 59] width 0 height 7
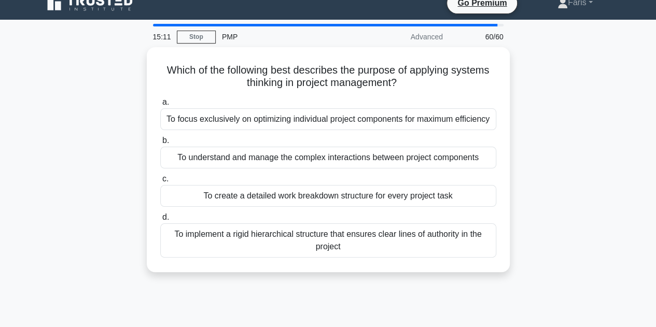
scroll to position [0, 0]
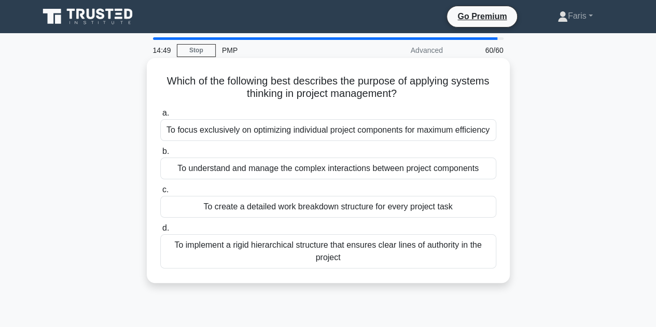
click at [248, 174] on div "To understand and manage the complex interactions between project components" at bounding box center [328, 169] width 336 height 22
click at [160, 155] on input "b. To understand and manage the complex interactions between project components" at bounding box center [160, 151] width 0 height 7
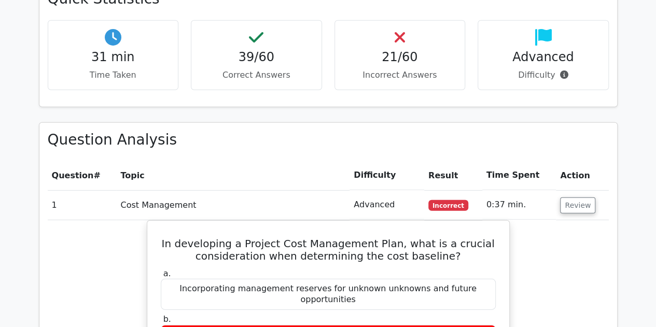
scroll to position [1503, 0]
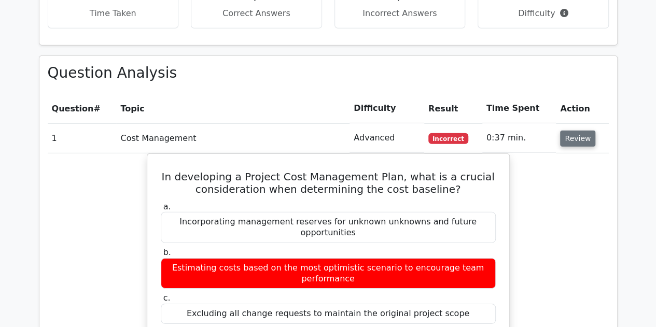
click at [580, 131] on button "Review" at bounding box center [577, 139] width 35 height 16
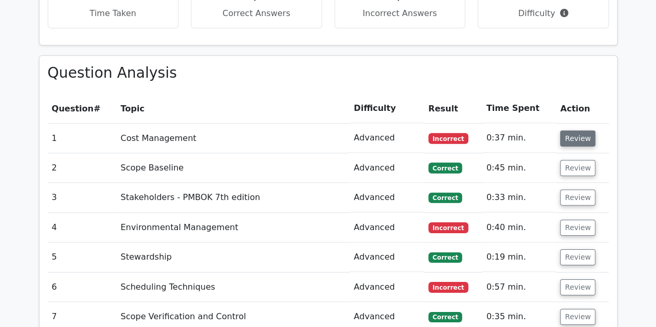
click at [580, 131] on button "Review" at bounding box center [577, 139] width 35 height 16
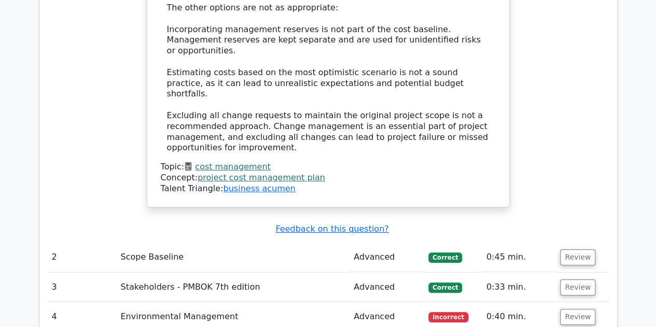
scroll to position [2074, 0]
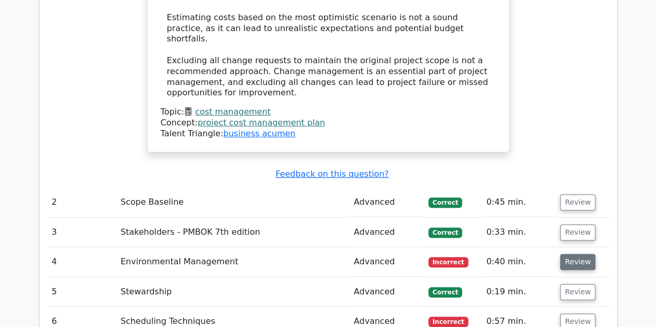
click at [579, 254] on button "Review" at bounding box center [577, 262] width 35 height 16
click at [570, 314] on button "Review" at bounding box center [577, 322] width 35 height 16
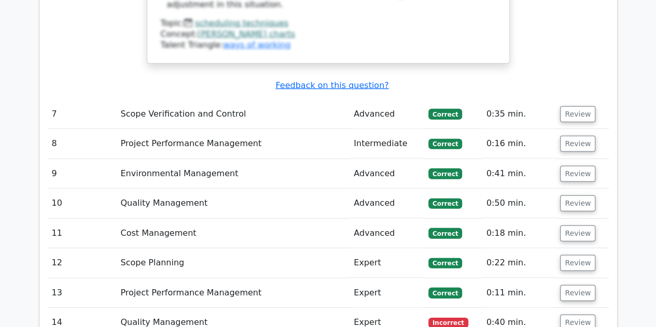
scroll to position [3421, 0]
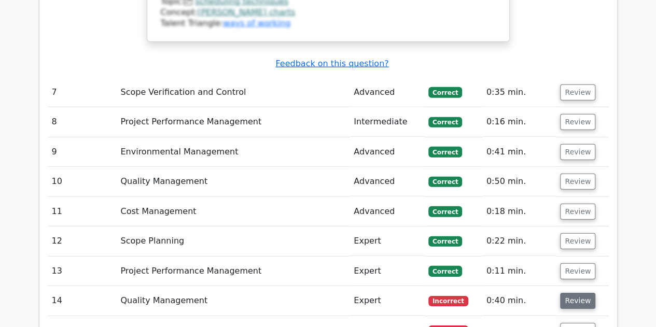
click at [584, 293] on button "Review" at bounding box center [577, 301] width 35 height 16
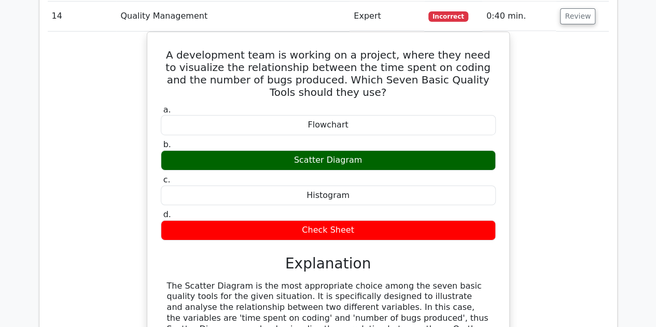
scroll to position [3836, 0]
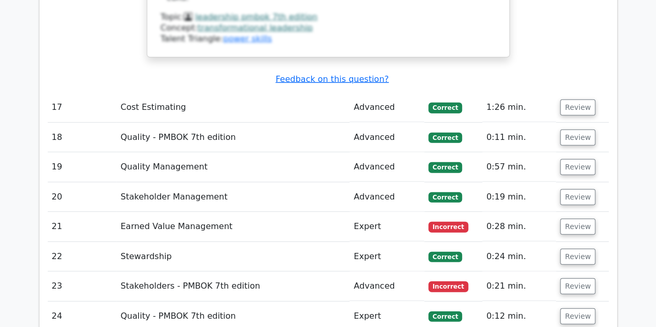
scroll to position [5028, 0]
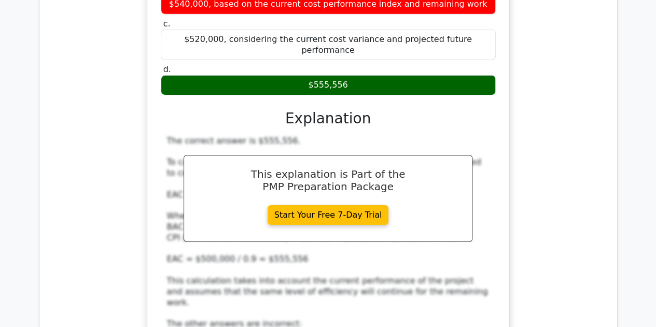
scroll to position [5598, 0]
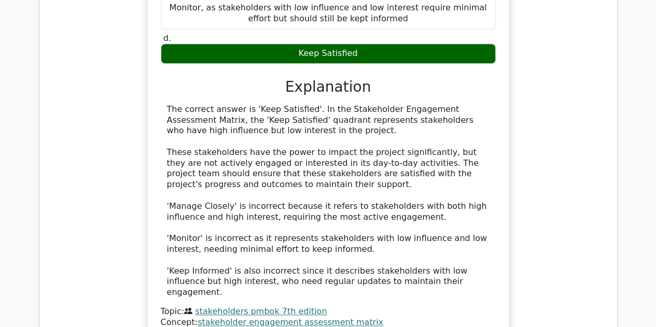
scroll to position [6376, 0]
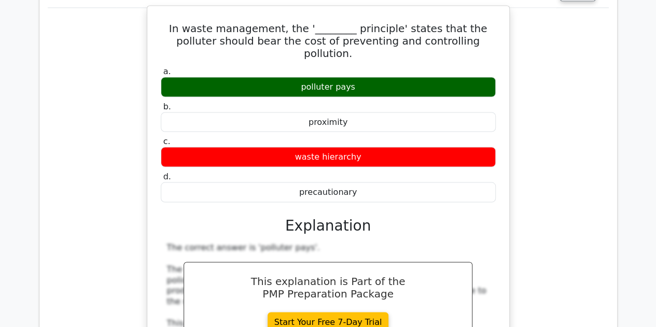
scroll to position [6946, 0]
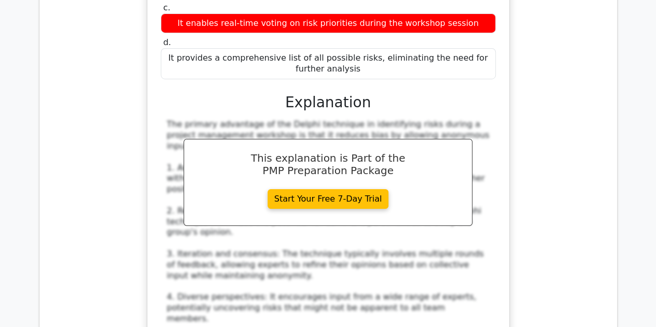
scroll to position [7724, 0]
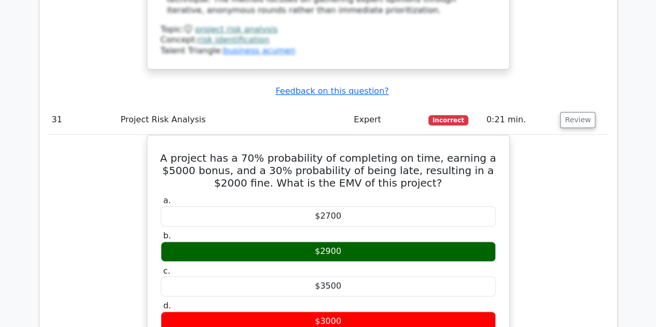
scroll to position [8190, 0]
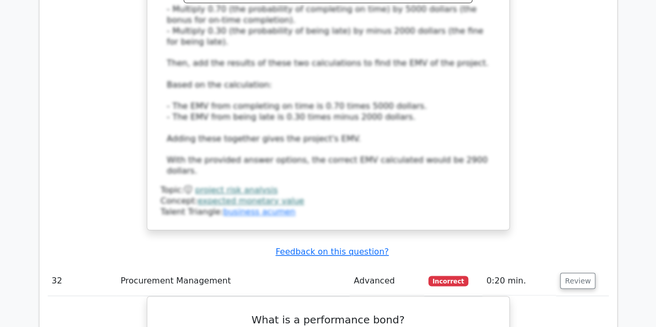
scroll to position [8761, 0]
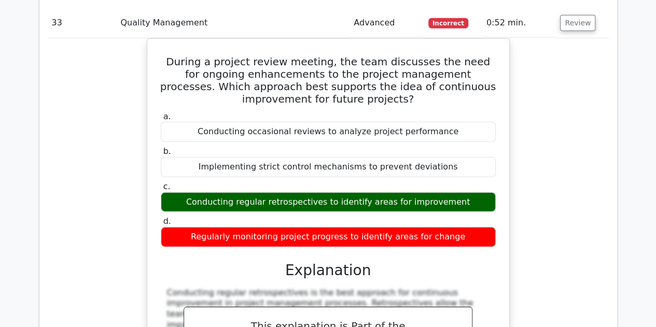
scroll to position [9227, 0]
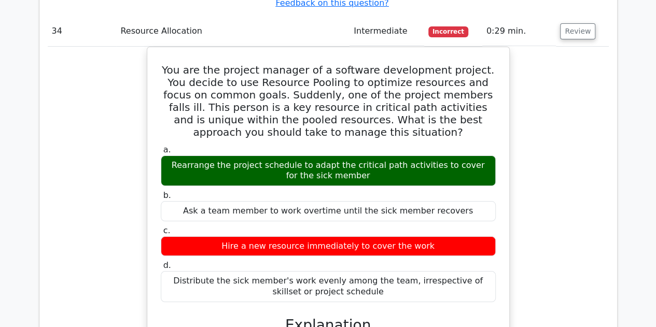
scroll to position [9797, 0]
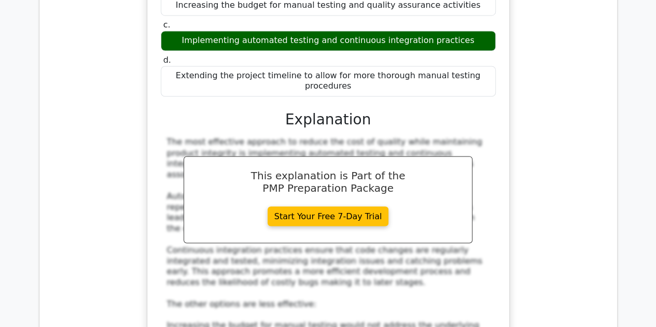
scroll to position [10679, 0]
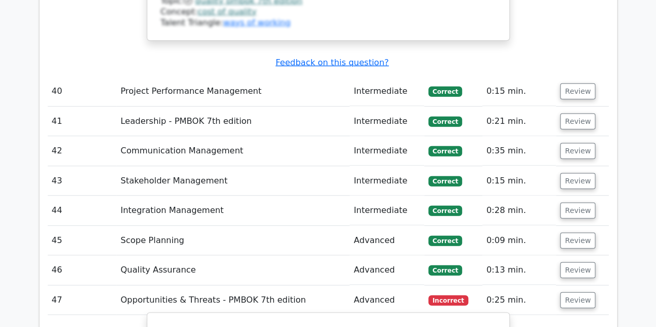
scroll to position [11197, 0]
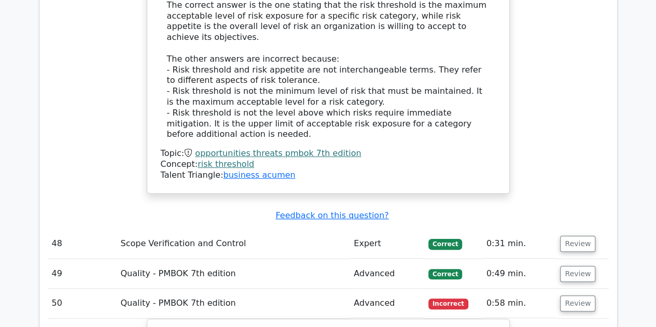
scroll to position [11974, 0]
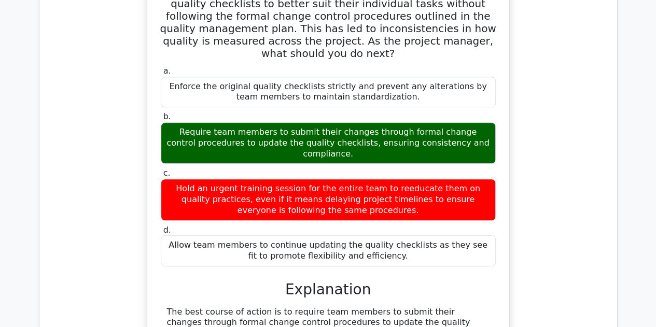
scroll to position [12286, 0]
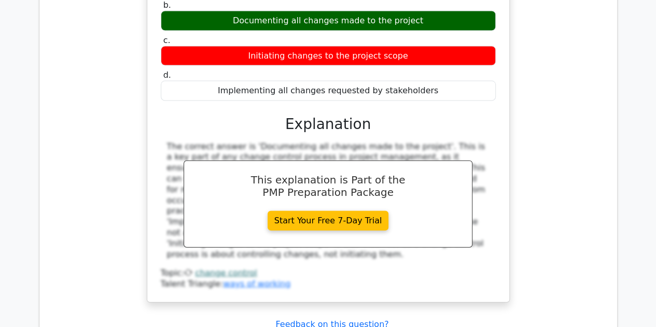
scroll to position [12959, 0]
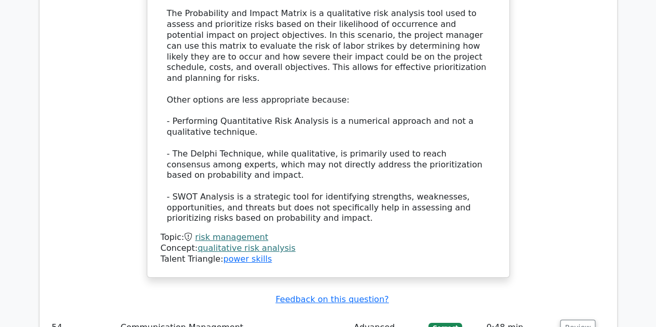
scroll to position [13478, 0]
